Goal: Task Accomplishment & Management: Complete application form

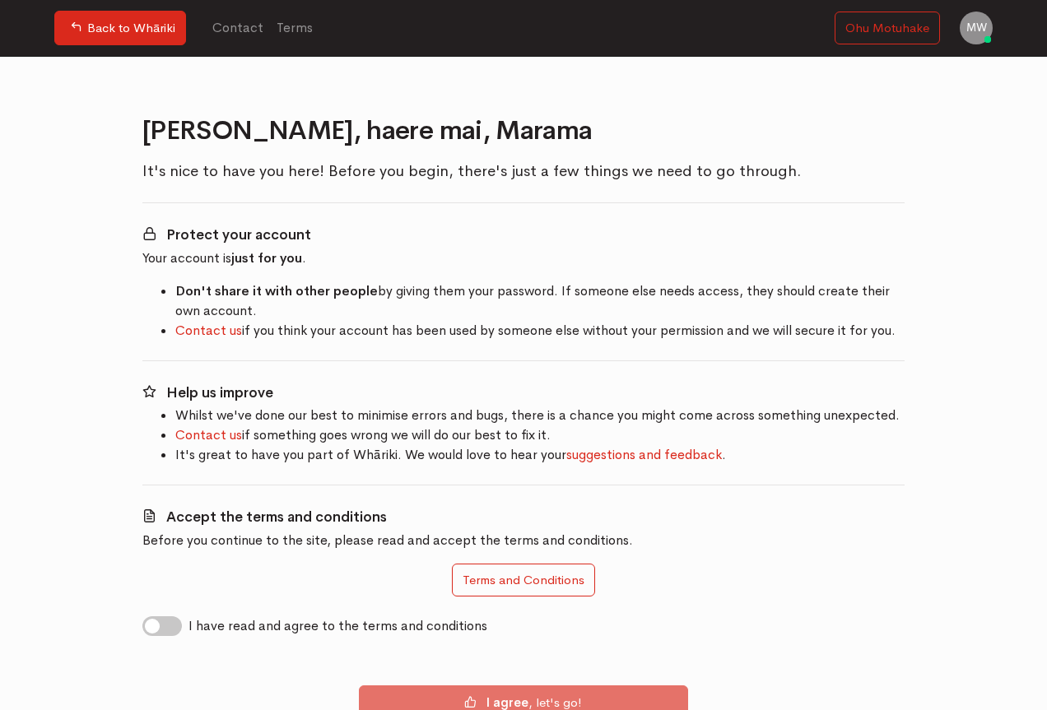
click at [189, 626] on label "I have read and agree to the terms and conditions" at bounding box center [338, 627] width 299 height 20
click at [156, 626] on input "I have read and agree to the terms and conditions" at bounding box center [148, 625] width 13 height 16
checkbox input "true"
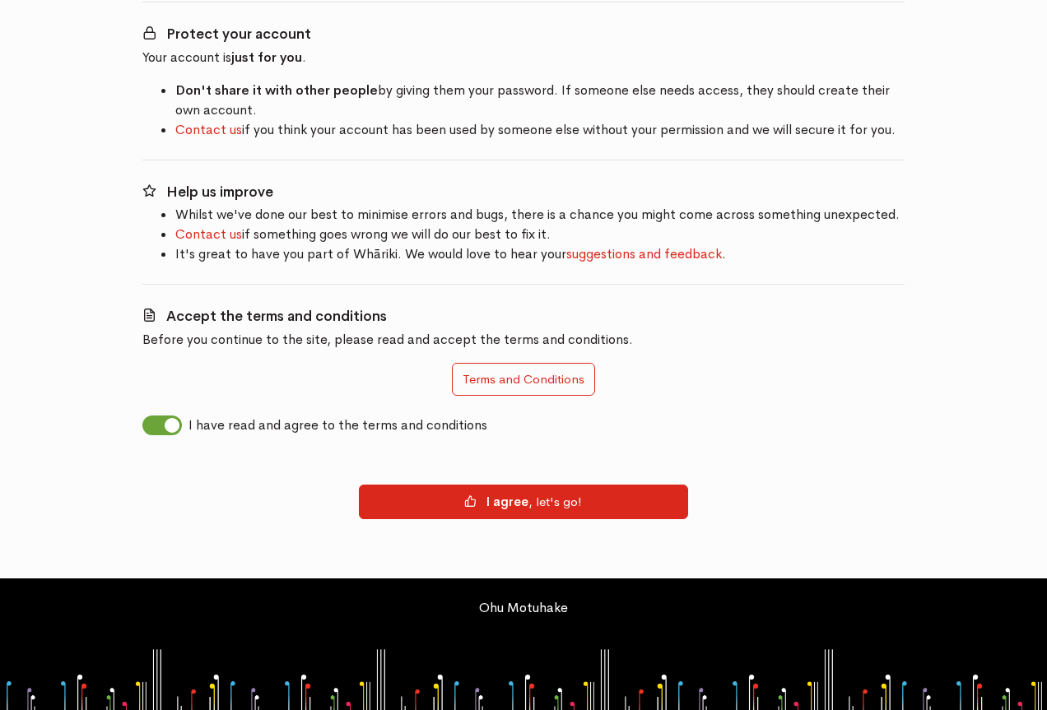
scroll to position [207, 0]
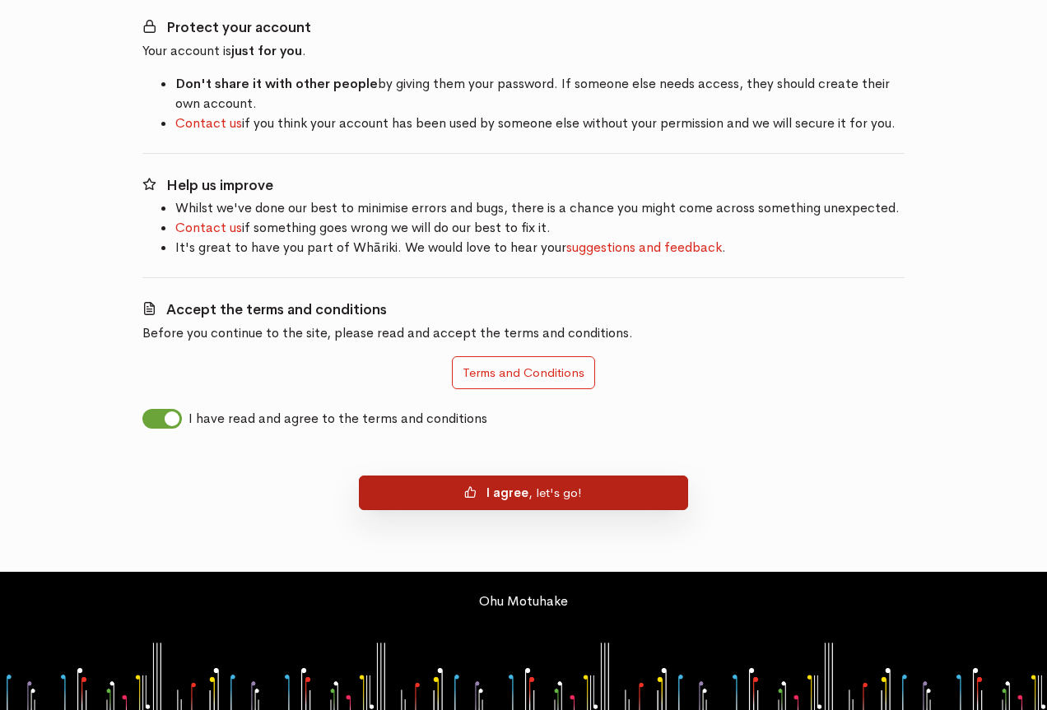
click at [454, 503] on button "I agree , let's go!" at bounding box center [523, 493] width 329 height 35
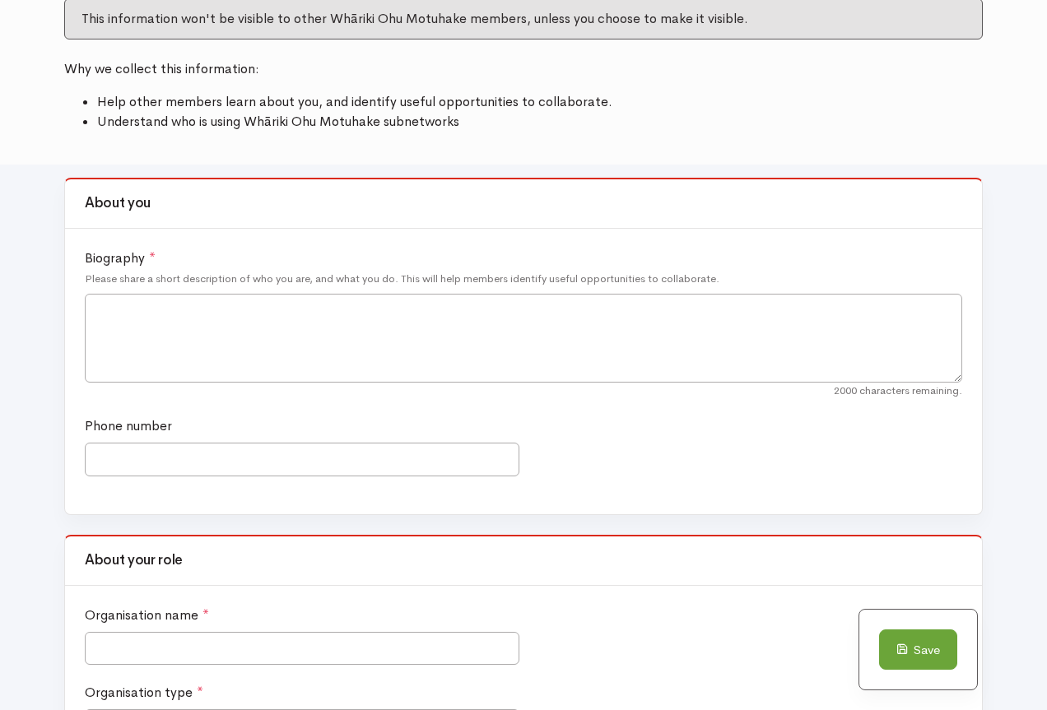
scroll to position [247, 0]
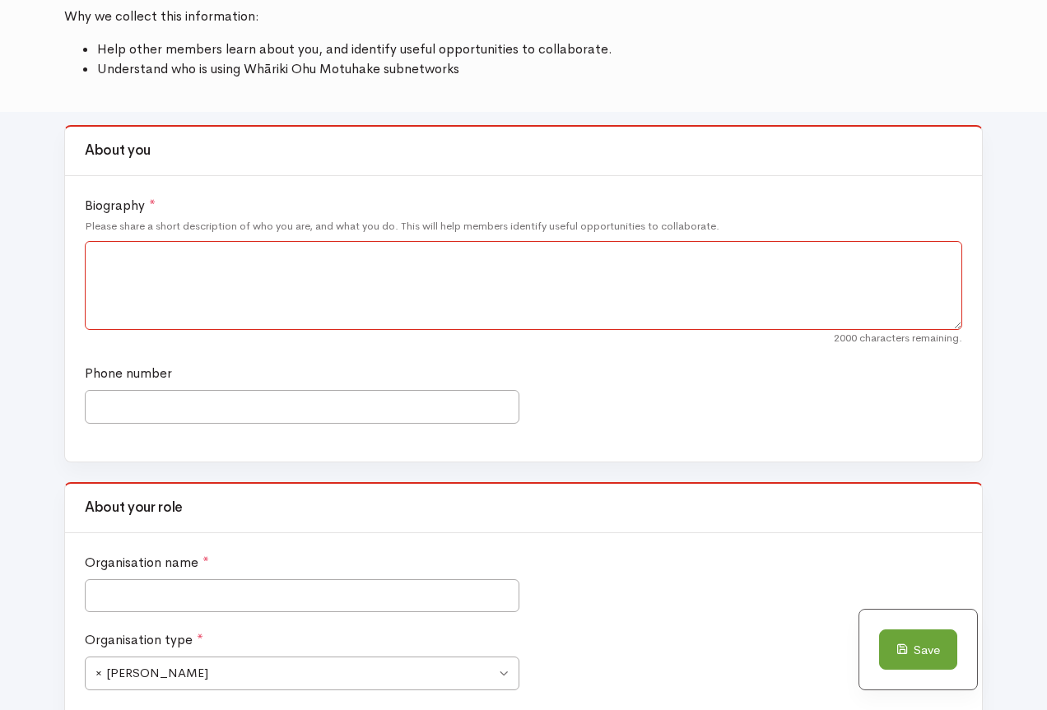
click at [251, 266] on textarea "Biography *" at bounding box center [524, 285] width 878 height 89
paste textarea "Kia ora, I’m [PERSON_NAME], Project Lead for the Whānau Pai Enablement Team at …"
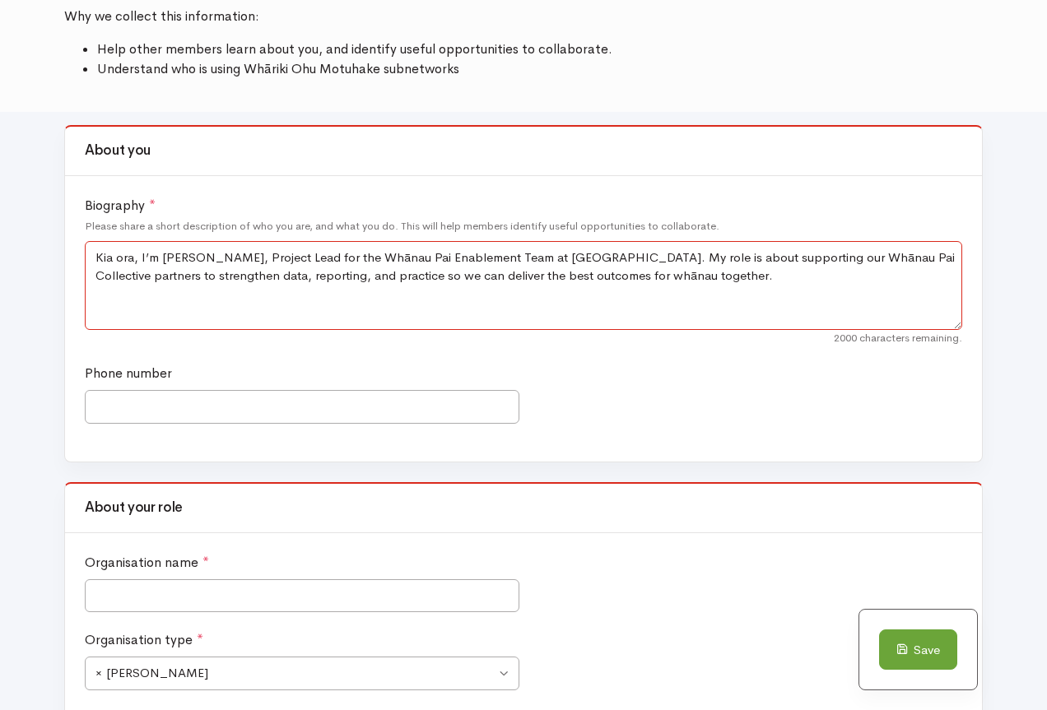
type textarea "Kia ora, I’m [PERSON_NAME], Project Lead for the Whānau Pai Enablement Team at …"
click at [175, 406] on input "Phone number" at bounding box center [302, 407] width 435 height 34
type input "021 169 7451"
click at [175, 595] on input "Organisation name *" at bounding box center [302, 597] width 435 height 34
type input "Te Kōhao Health Ltd"
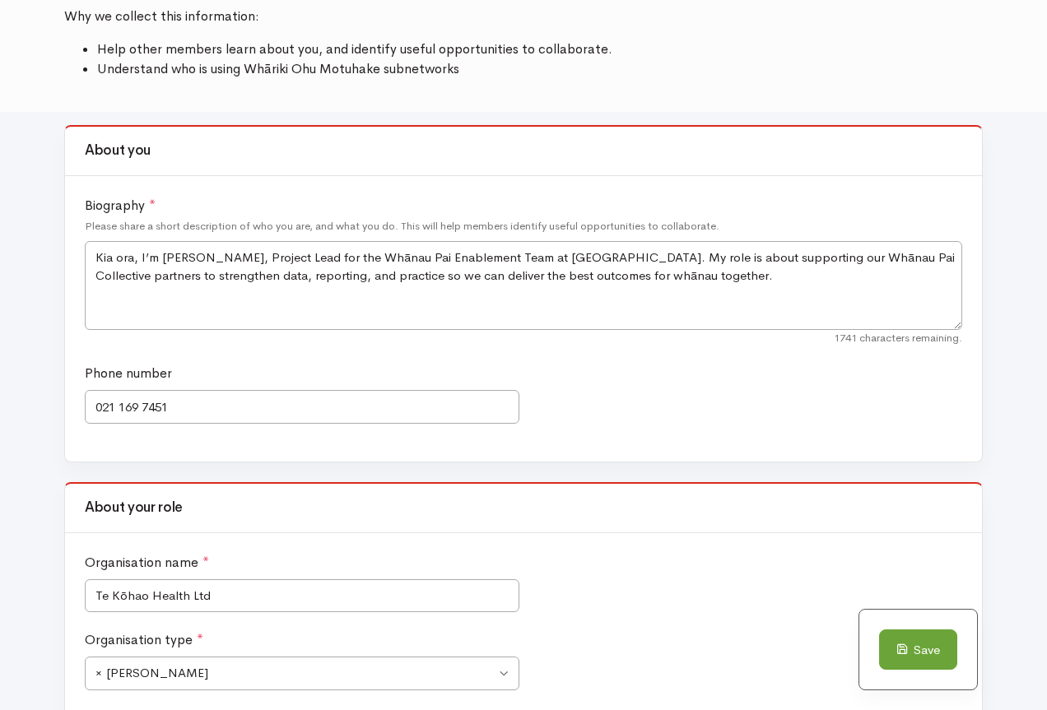
drag, startPoint x: 687, startPoint y: 571, endPoint x: 673, endPoint y: 578, distance: 15.8
click at [687, 571] on div "Organisation name * Te Kōhao Health Ltd" at bounding box center [524, 592] width 886 height 78
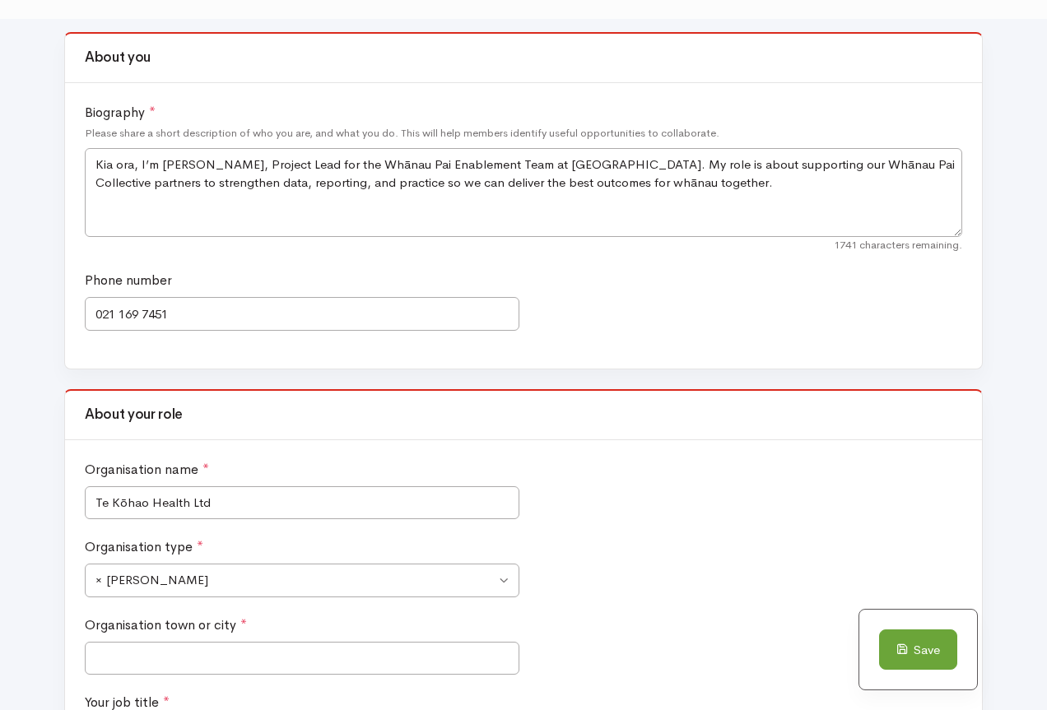
scroll to position [494, 0]
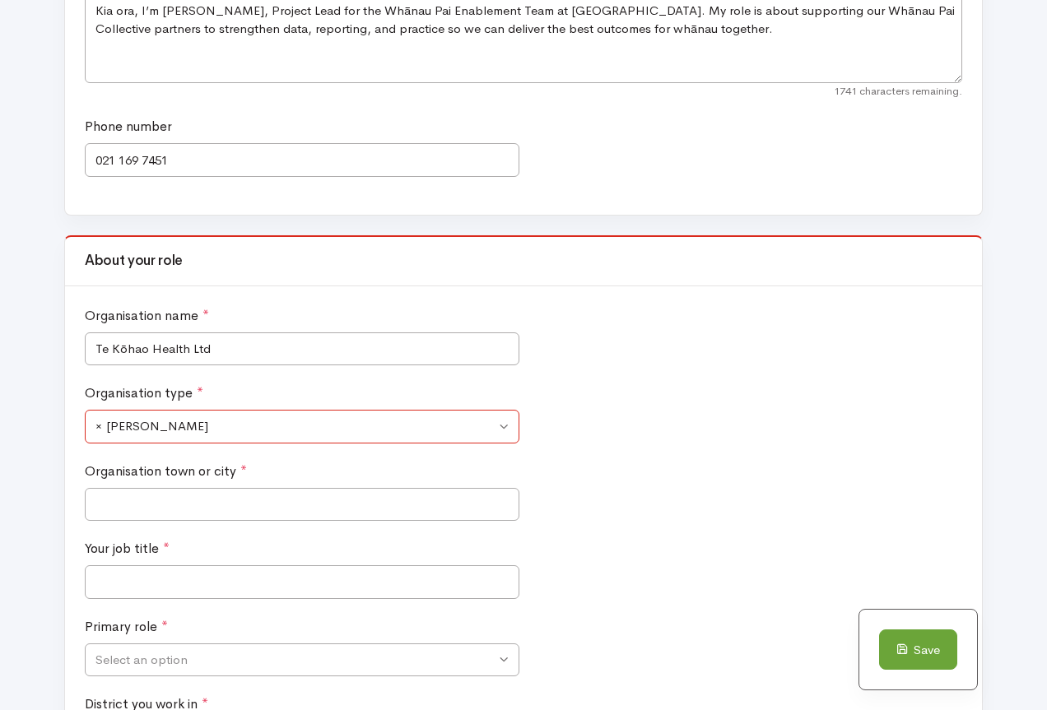
click at [206, 428] on span "× Ara Poutama" at bounding box center [295, 426] width 400 height 19
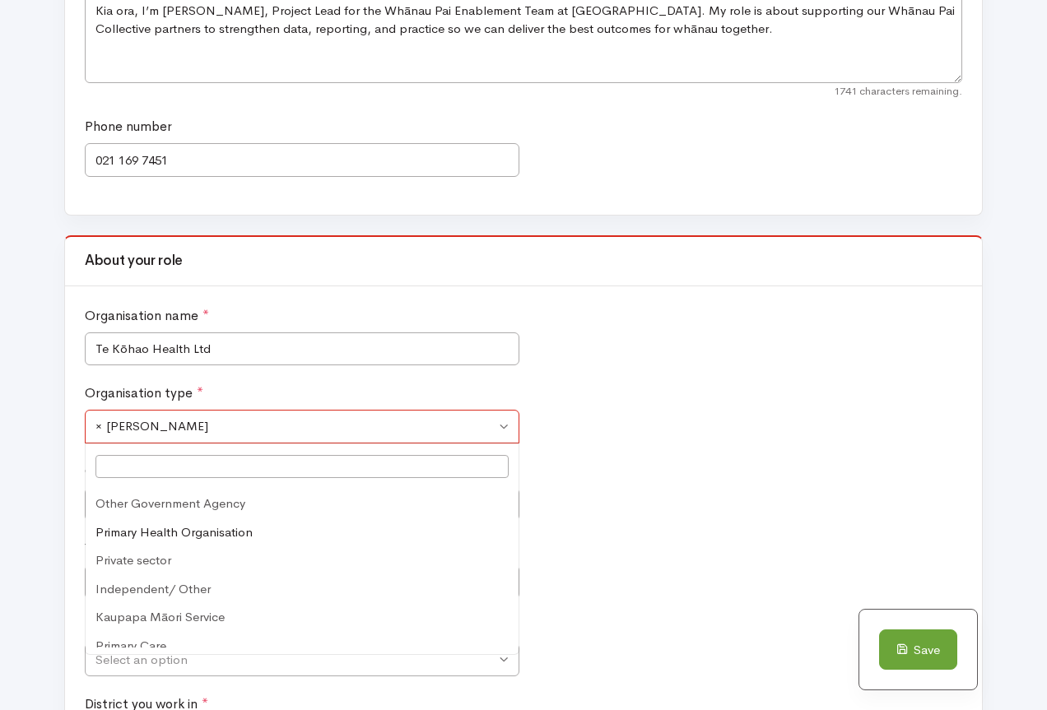
scroll to position [165, 0]
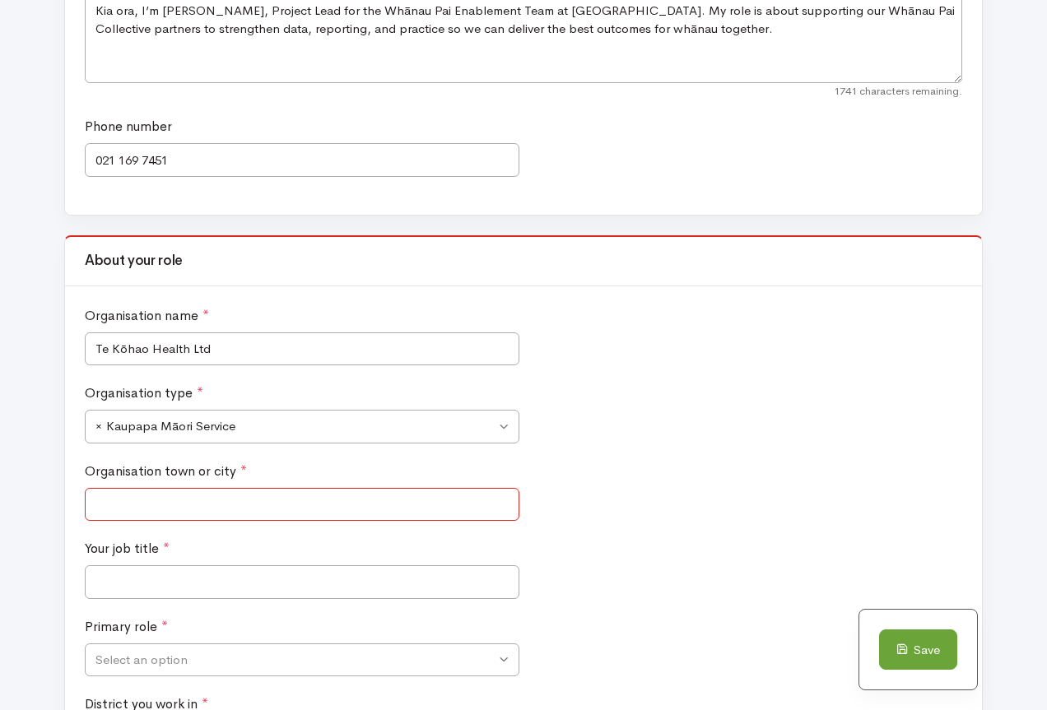
click at [197, 499] on input "Organisation town or city *" at bounding box center [302, 505] width 435 height 34
type input "Hamilton"
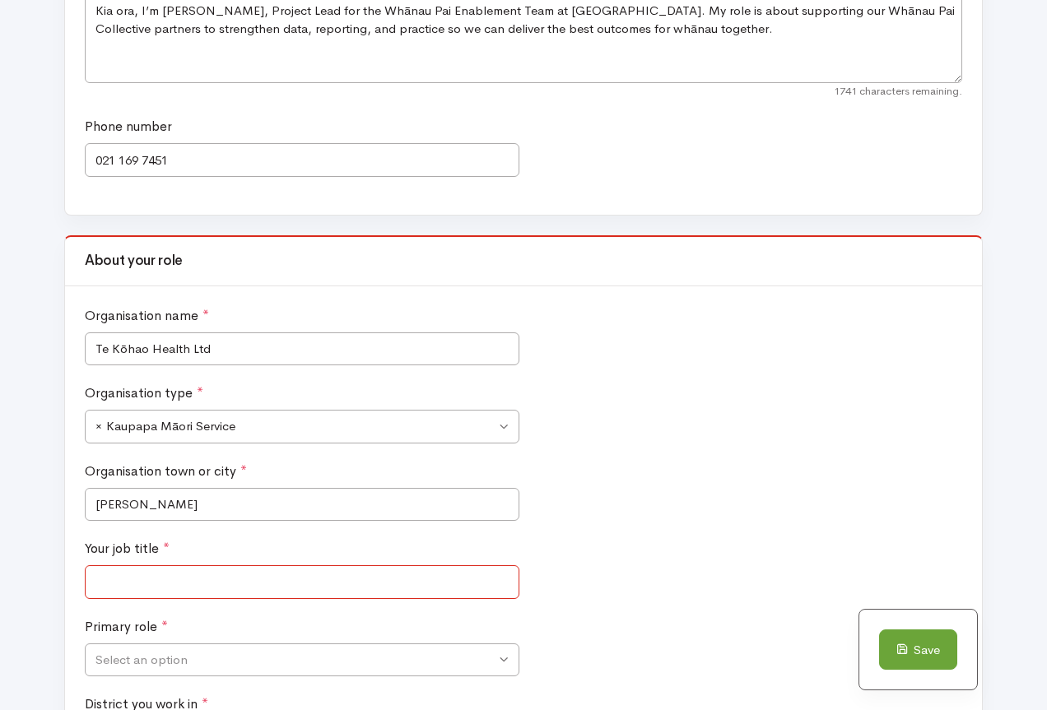
click at [170, 579] on input "Your job title *" at bounding box center [302, 583] width 435 height 34
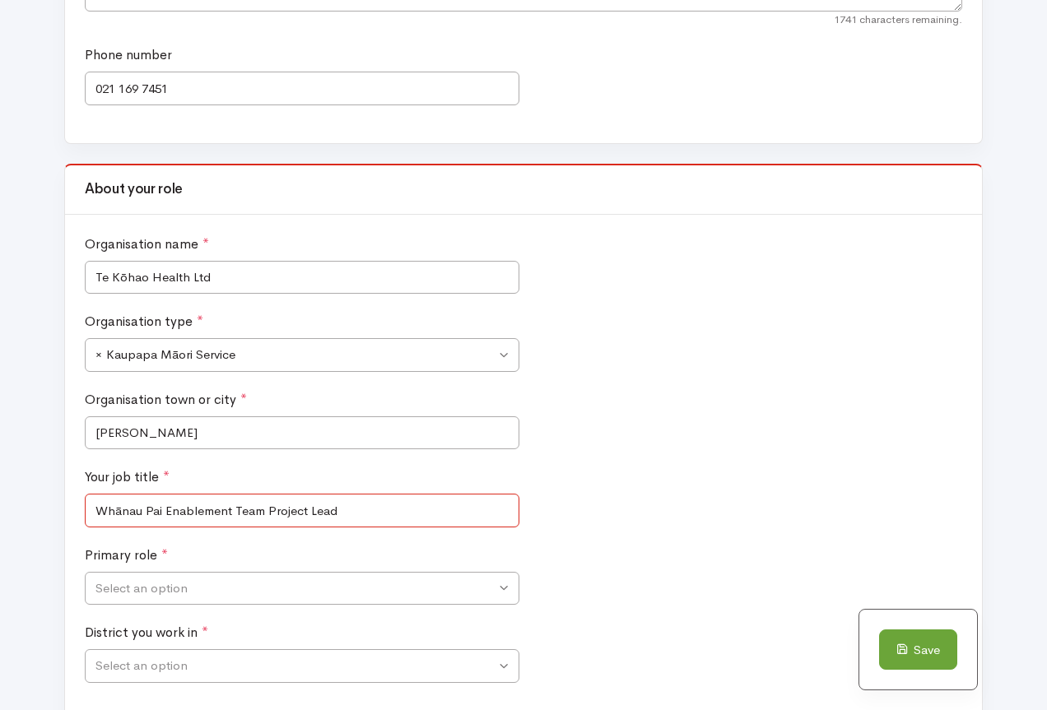
scroll to position [659, 0]
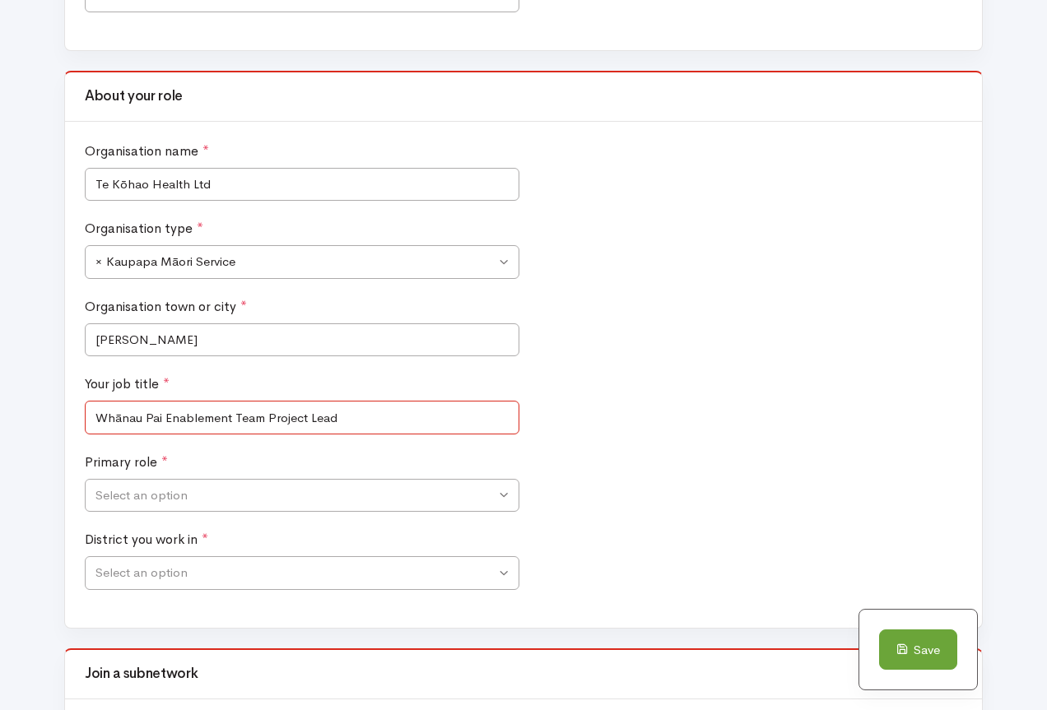
type input "Whānau Pai Enablement Team Project Lead"
click at [212, 473] on div "Primary role * Advisor – family/whānau Advisor - lived experience Board member …" at bounding box center [302, 483] width 443 height 60
click at [217, 498] on span "Select an option" at bounding box center [295, 496] width 400 height 19
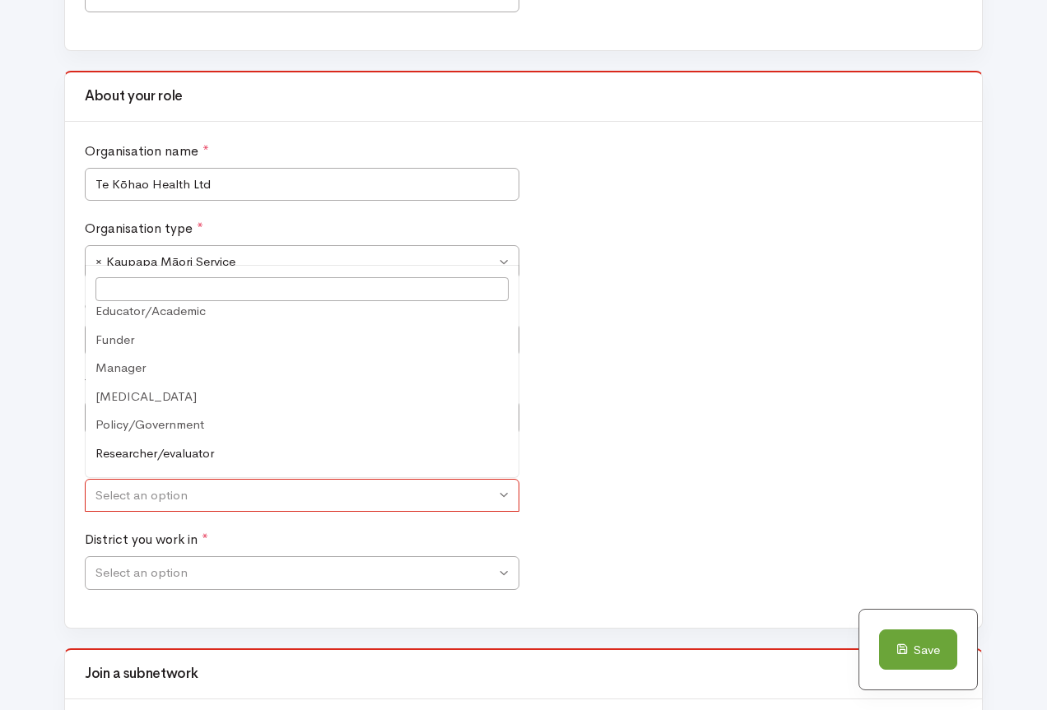
scroll to position [233, 0]
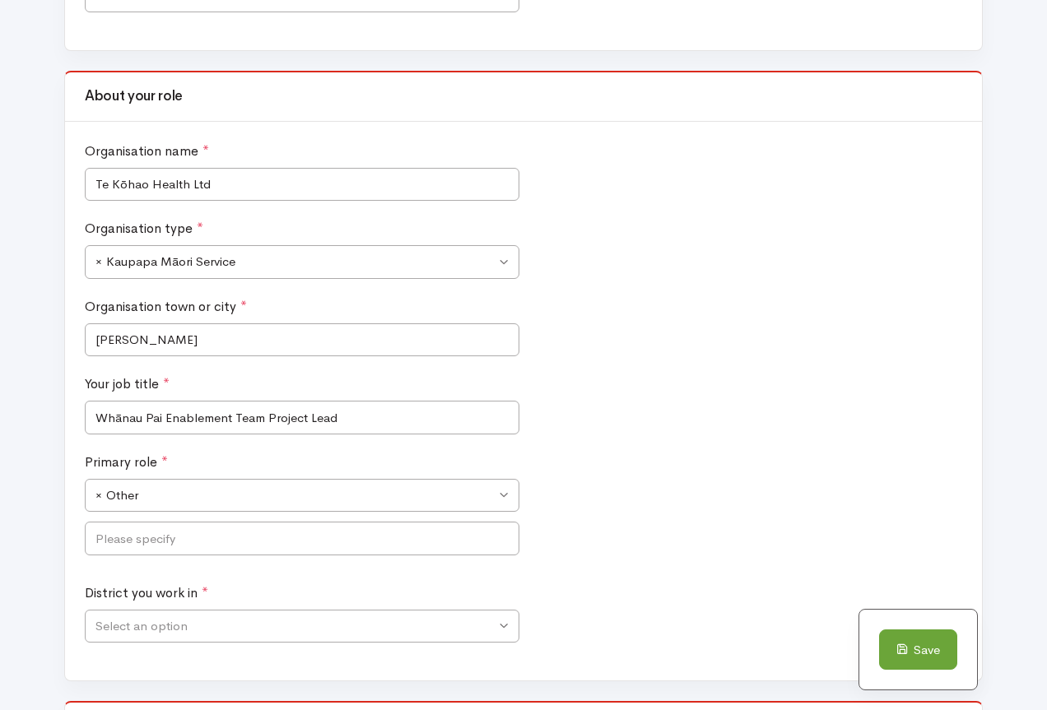
click at [183, 553] on div "Primary role * Advisor – family/whānau Advisor - lived experience Board member …" at bounding box center [302, 509] width 443 height 113
click at [191, 540] on input "text" at bounding box center [302, 539] width 435 height 34
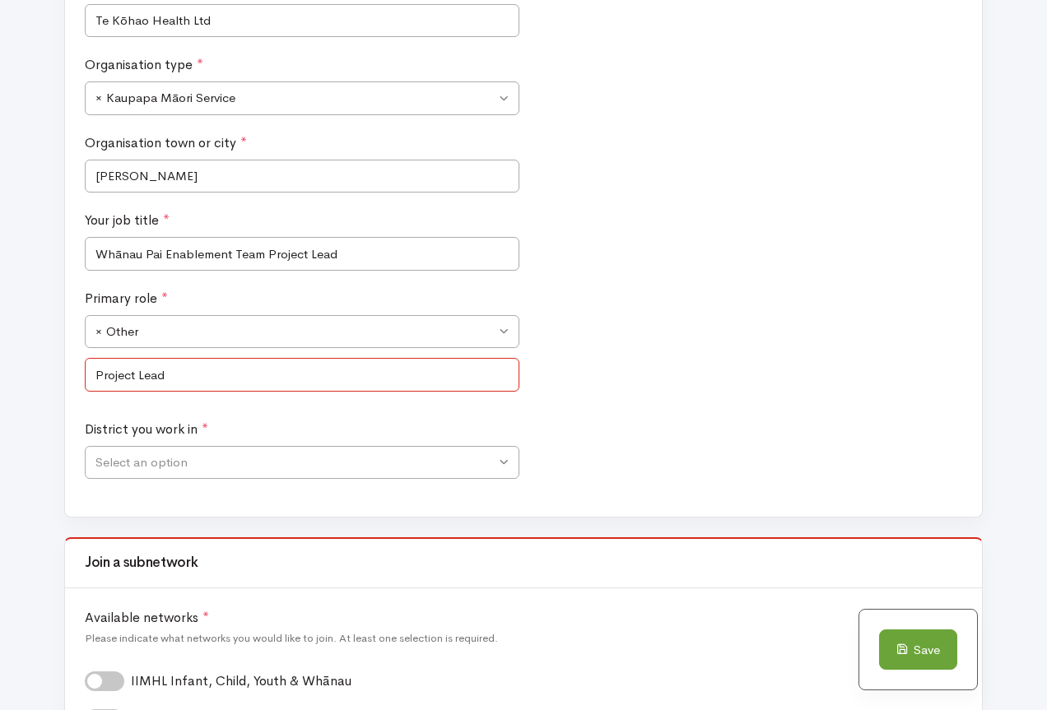
scroll to position [823, 0]
type input "Project Lead"
click at [151, 454] on span "Select an option" at bounding box center [302, 462] width 435 height 34
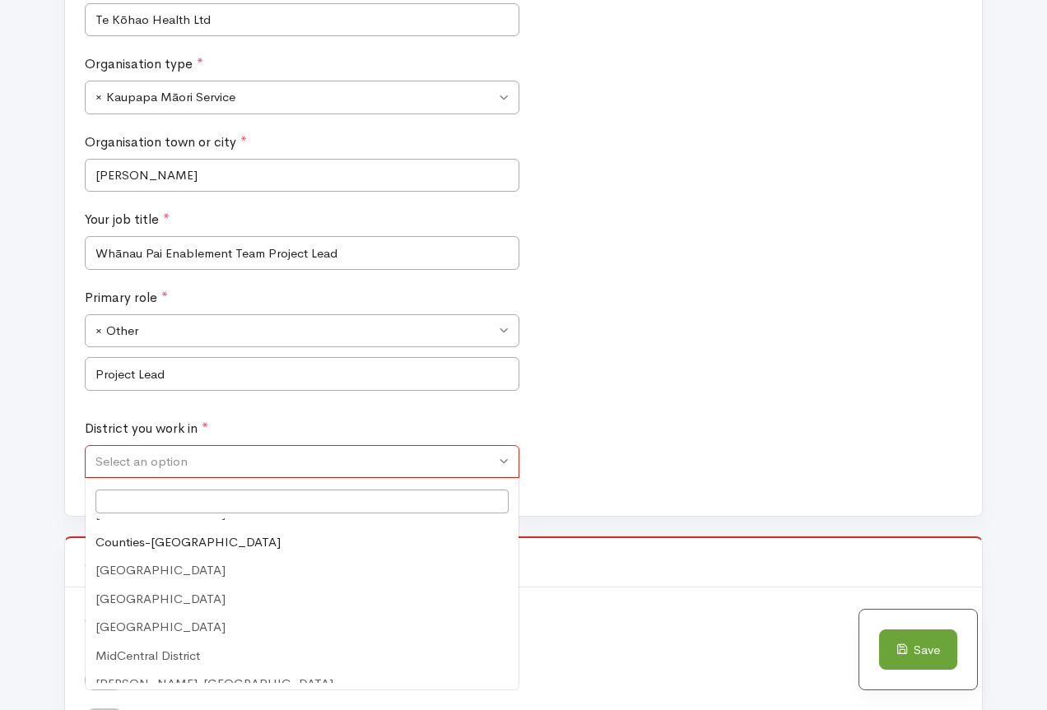
scroll to position [329, 0]
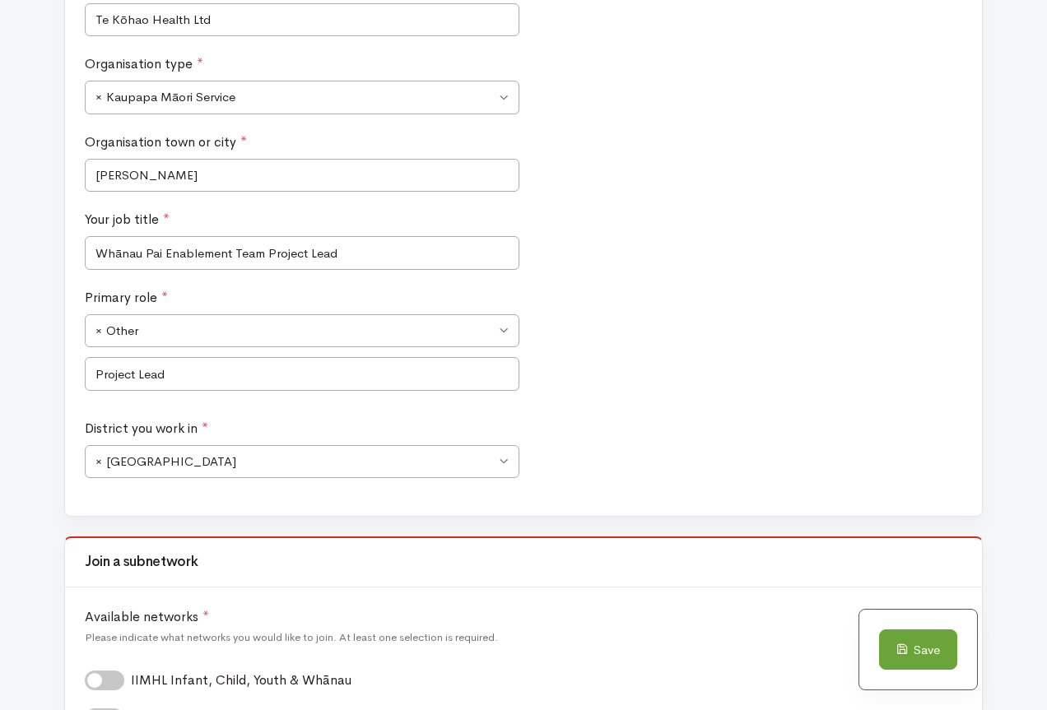
click at [738, 504] on div "Organisation name * Te Kōhao Health Ltd Organisation type * Ara Poutama Educati…" at bounding box center [523, 237] width 917 height 560
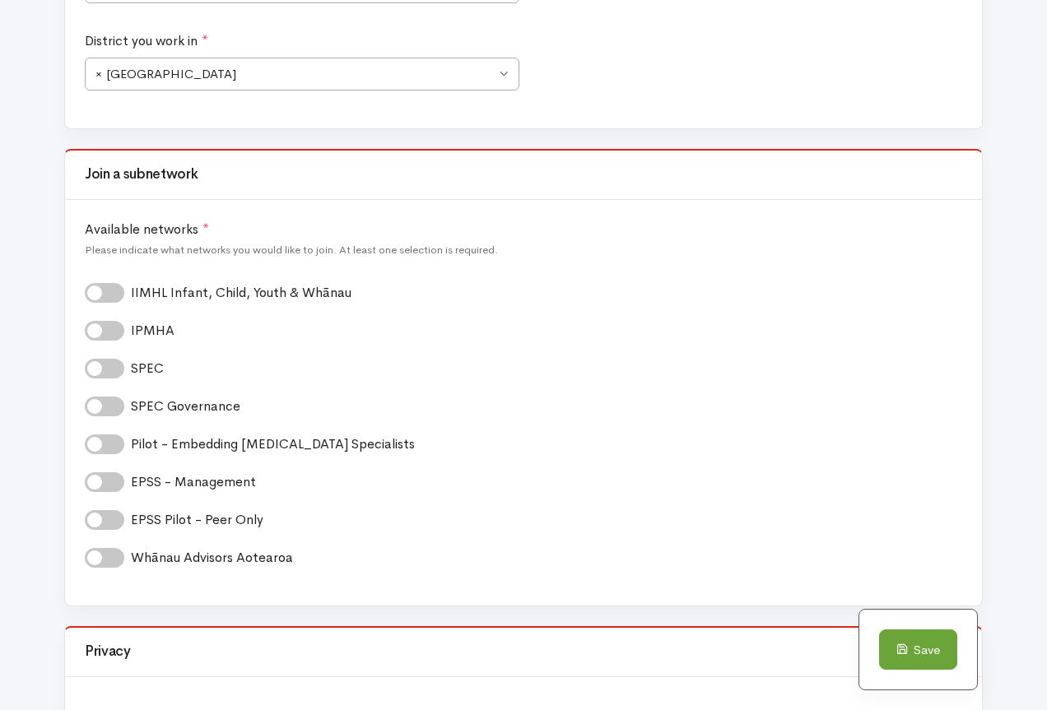
scroll to position [1235, 0]
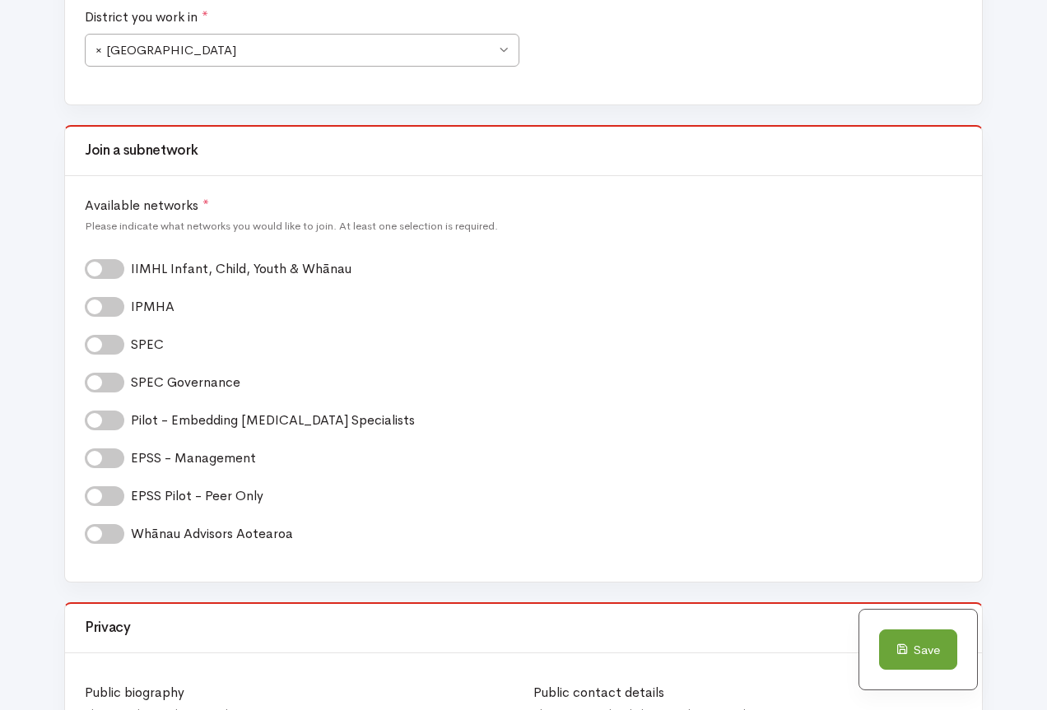
click at [131, 302] on label "IPMHA *" at bounding box center [158, 307] width 54 height 20
click at [98, 302] on input "IPMHA *" at bounding box center [91, 305] width 13 height 16
checkbox input "true"
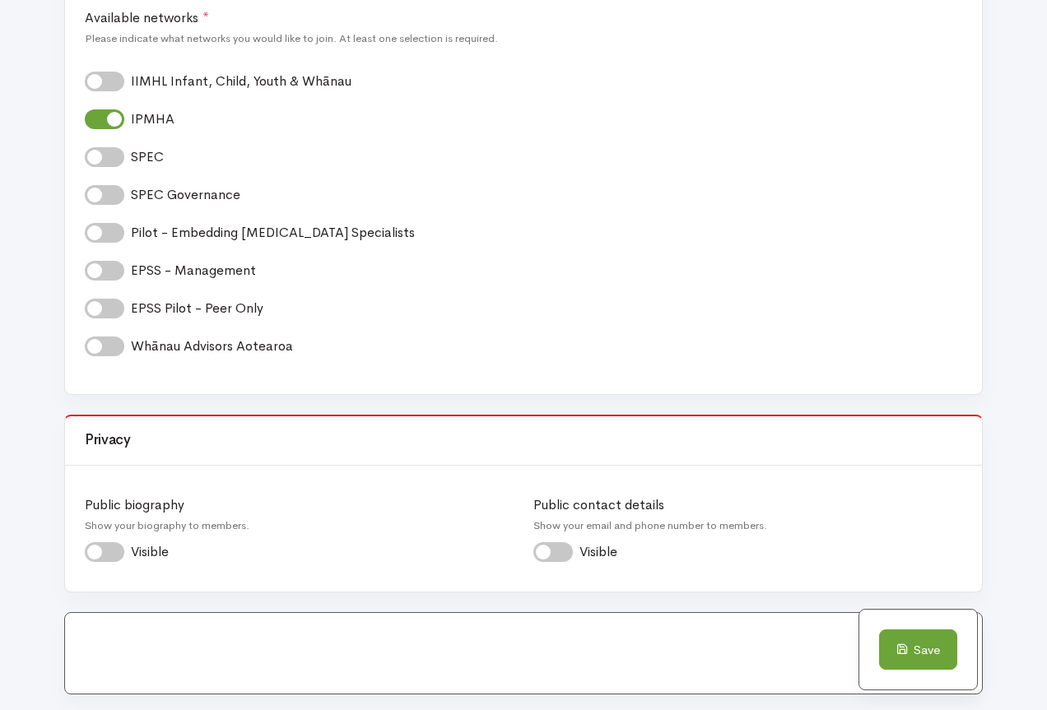
scroll to position [1482, 0]
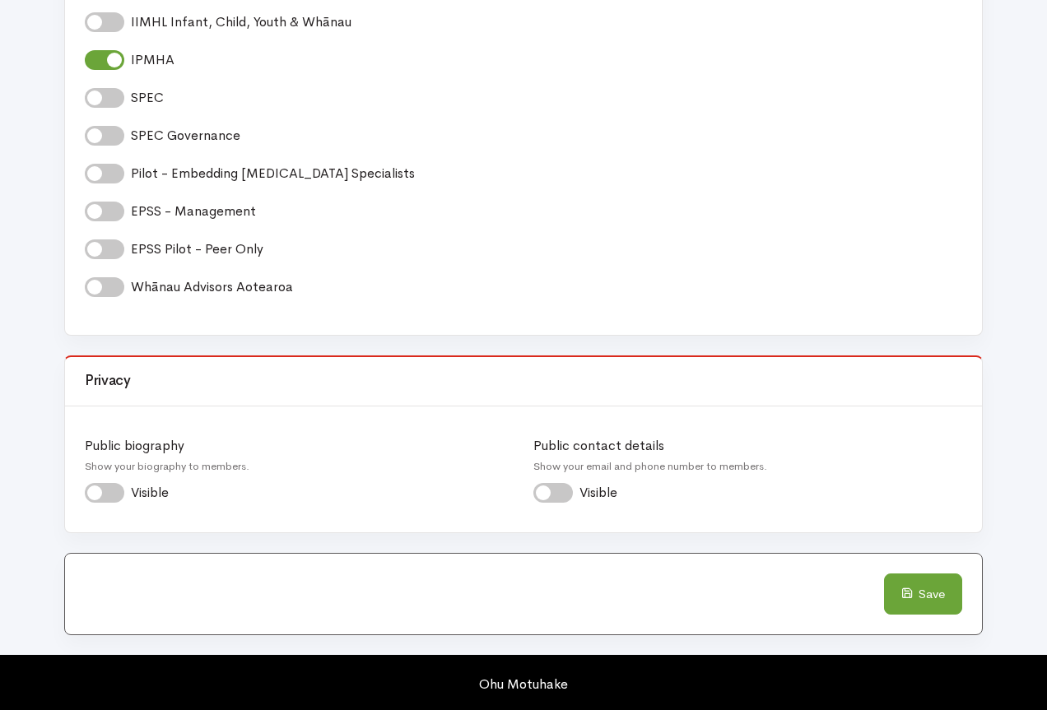
click at [131, 496] on label "Visible *" at bounding box center [155, 493] width 49 height 20
click at [98, 496] on input "Visible *" at bounding box center [91, 491] width 13 height 16
checkbox input "true"
click at [580, 495] on label "Visible *" at bounding box center [604, 493] width 49 height 20
click at [547, 495] on input "Visible *" at bounding box center [539, 491] width 13 height 16
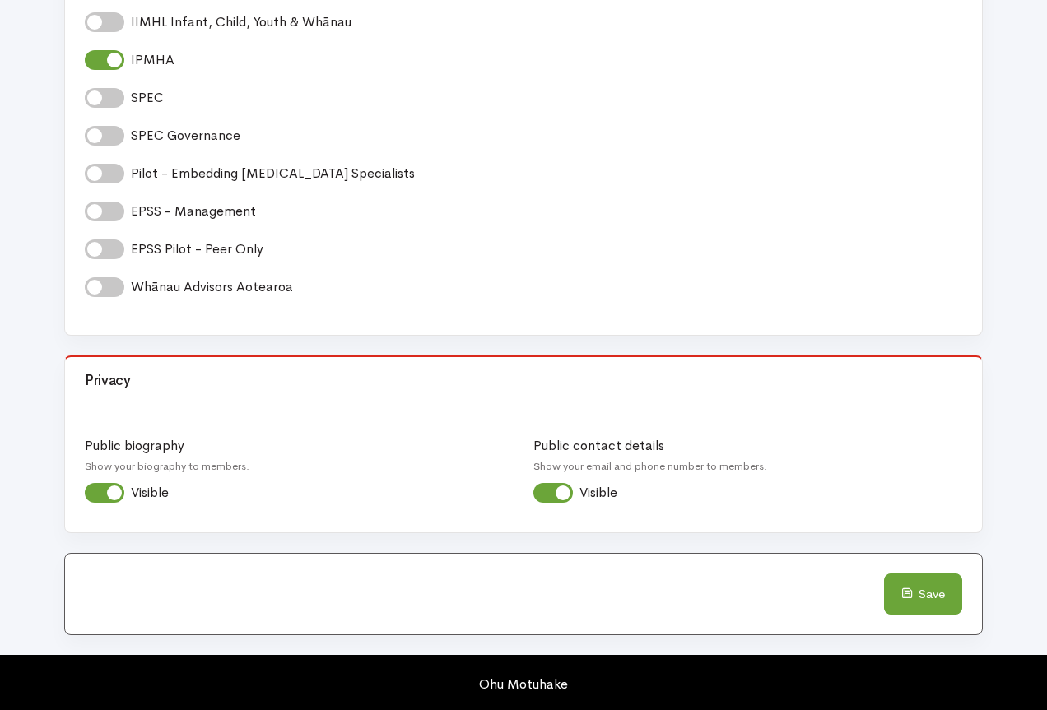
click at [580, 493] on label "Visible *" at bounding box center [604, 493] width 49 height 20
click at [538, 493] on input "Visible *" at bounding box center [539, 491] width 13 height 16
checkbox input "false"
drag, startPoint x: 923, startPoint y: 586, endPoint x: 543, endPoint y: 506, distance: 388.6
click at [922, 587] on button "Save" at bounding box center [923, 594] width 78 height 41
